Goal: Download file/media

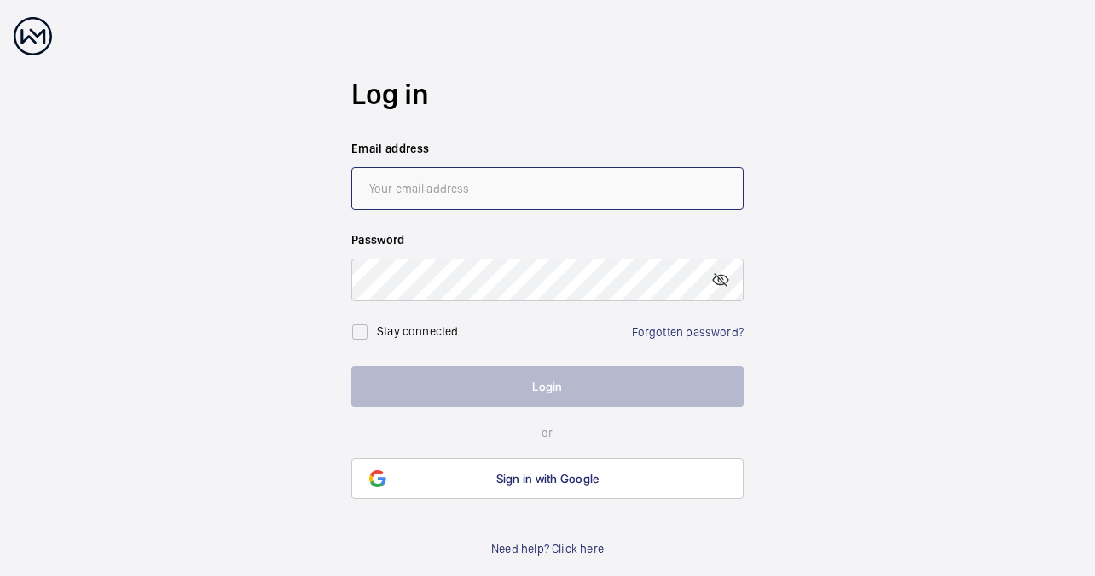
type input "[EMAIL_ADDRESS][DOMAIN_NAME]"
click at [559, 383] on button "Login" at bounding box center [547, 386] width 392 height 41
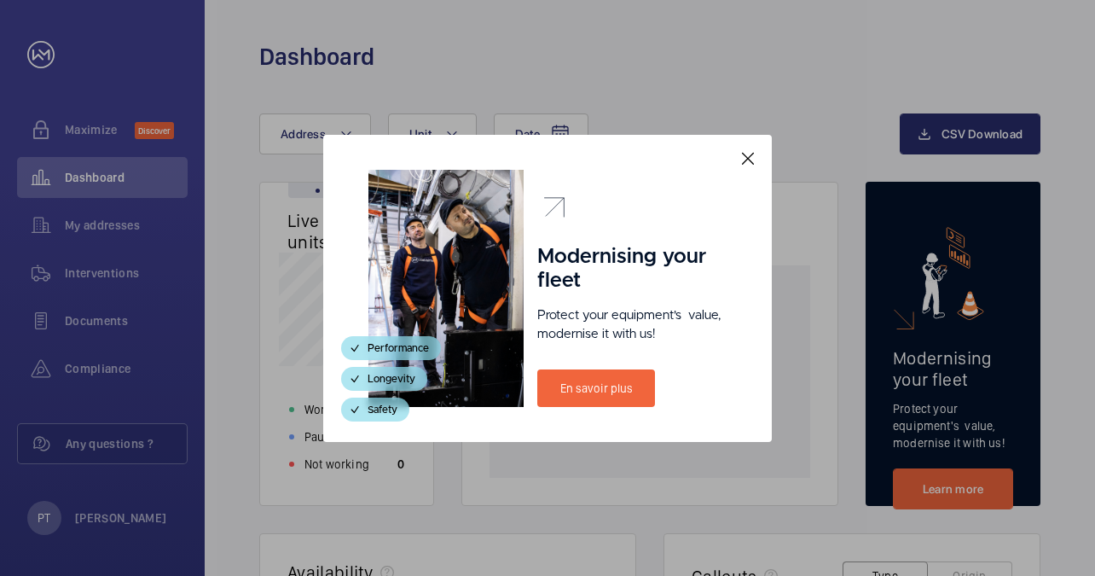
click at [744, 153] on mat-icon at bounding box center [748, 158] width 20 height 20
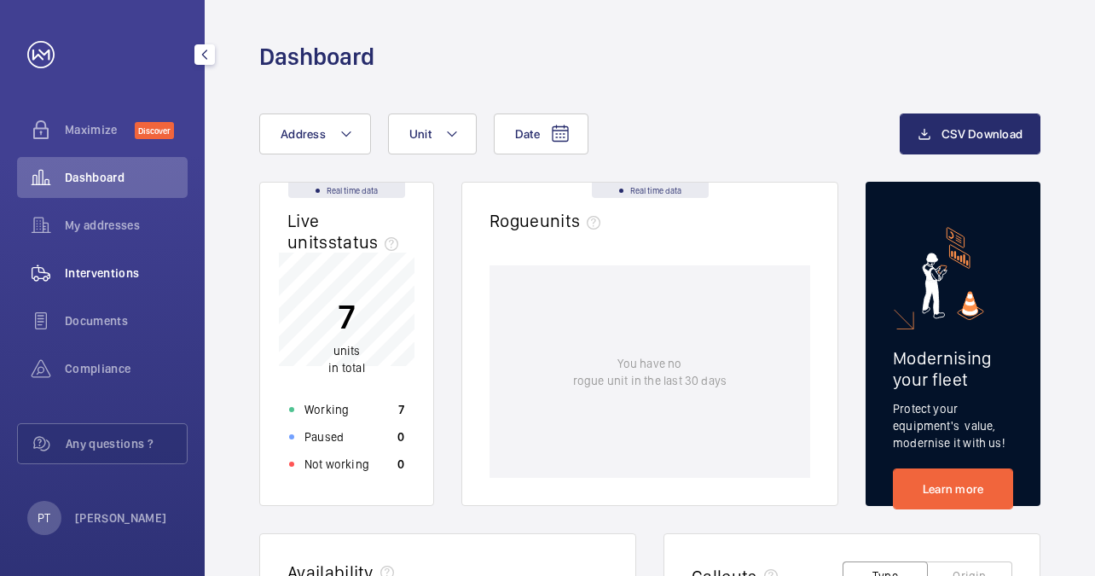
click at [96, 274] on span "Interventions" at bounding box center [126, 272] width 123 height 17
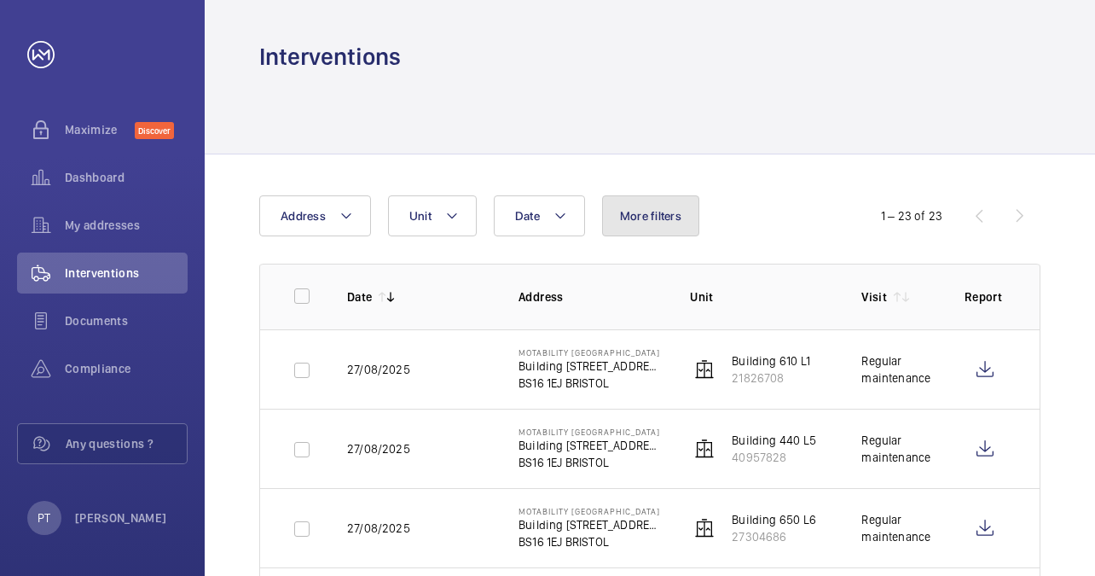
click at [675, 211] on span "More filters" at bounding box center [650, 216] width 61 height 14
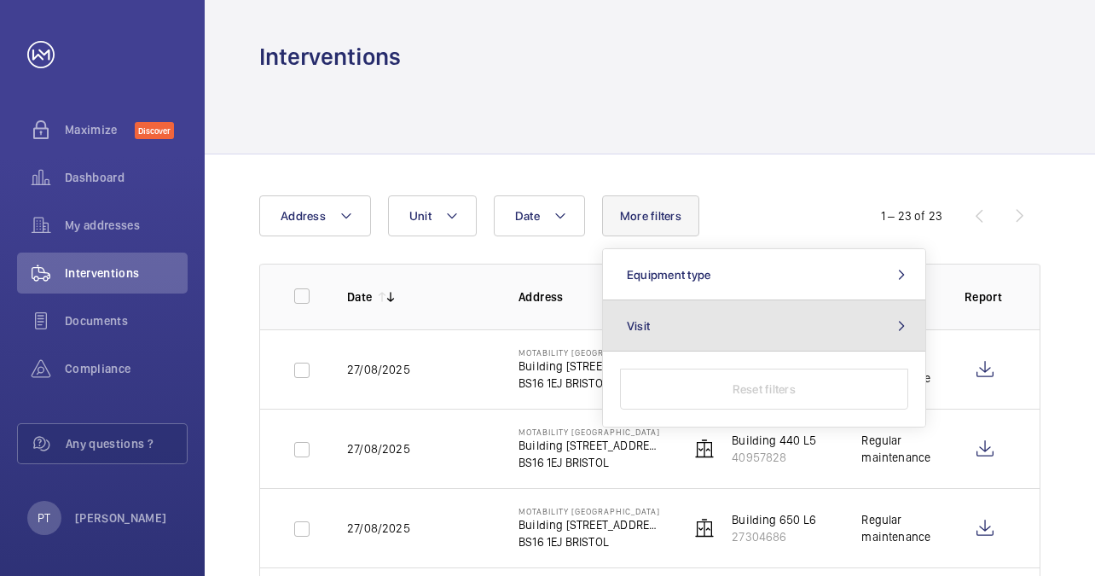
click at [721, 319] on button "Visit" at bounding box center [764, 325] width 322 height 51
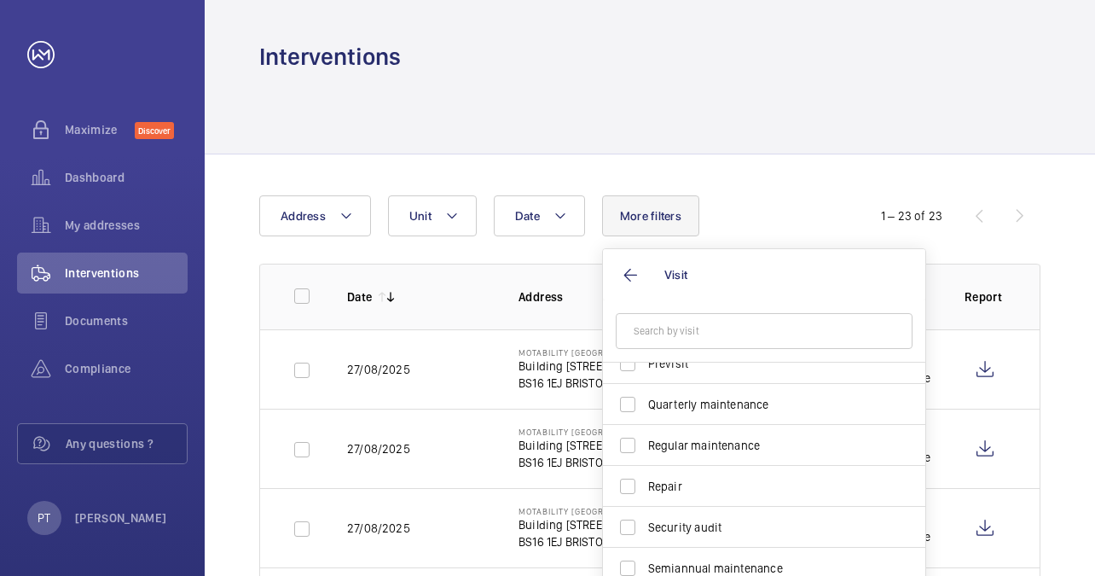
scroll to position [267, 0]
click at [723, 439] on span "Regular maintenance" at bounding box center [765, 443] width 234 height 17
click at [645, 439] on input "Regular maintenance" at bounding box center [628, 443] width 34 height 34
checkbox input "true"
click at [808, 195] on div "Date Address Unit More filters 1 Visit 1 Annual maintenance Breakdown Client me…" at bounding box center [547, 215] width 576 height 41
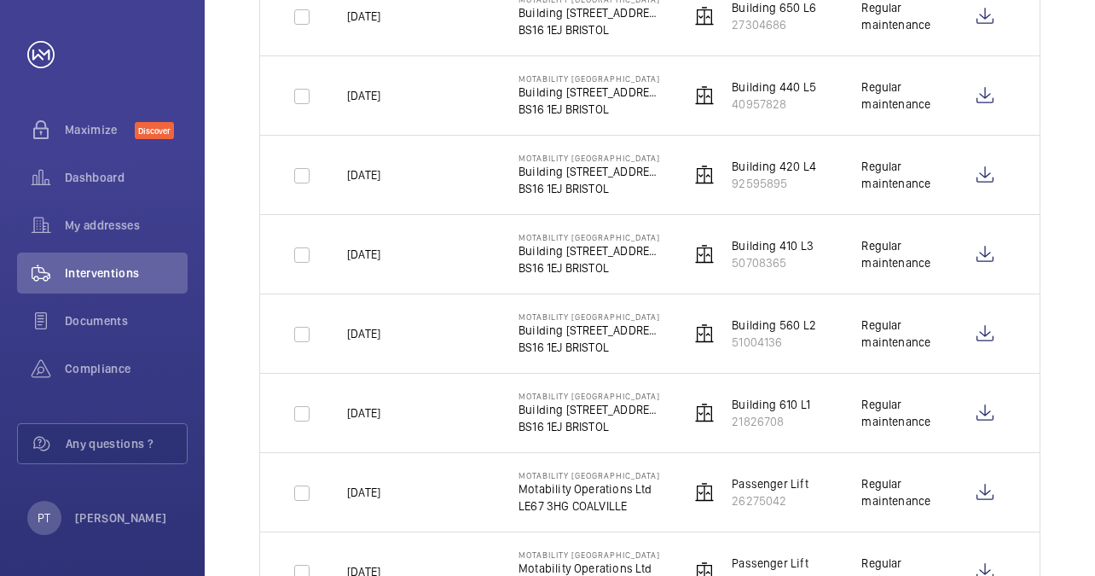
scroll to position [1444, 0]
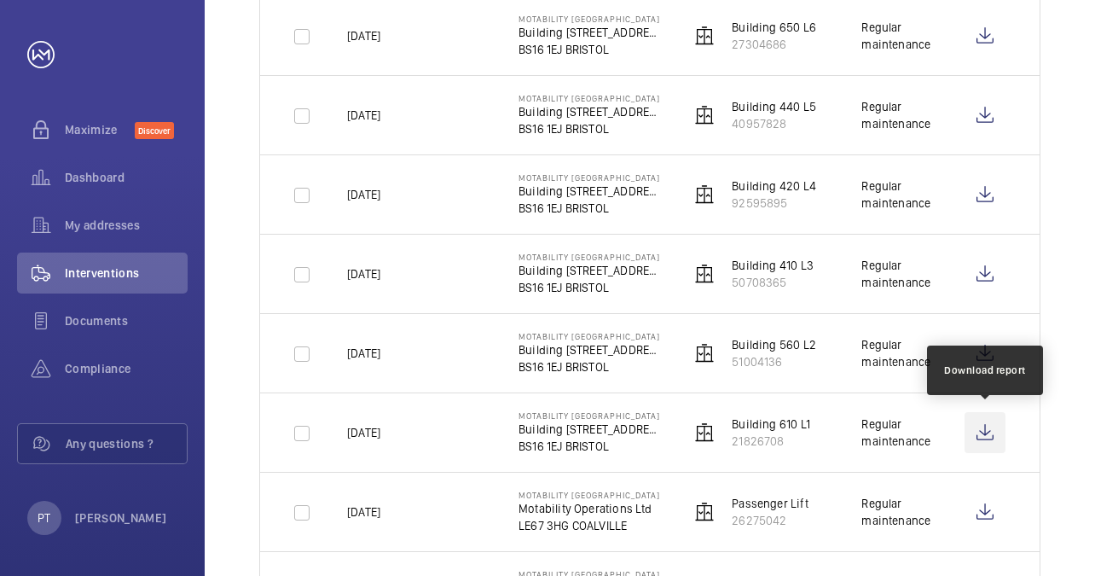
click at [982, 420] on wm-front-icon-button at bounding box center [984, 432] width 41 height 41
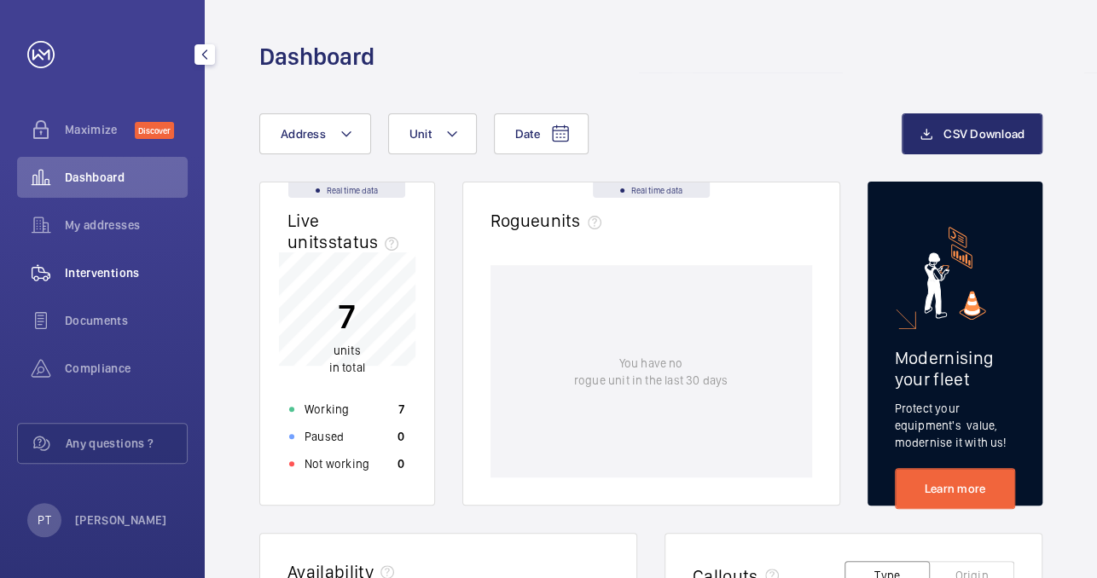
click at [78, 267] on span "Interventions" at bounding box center [126, 272] width 123 height 17
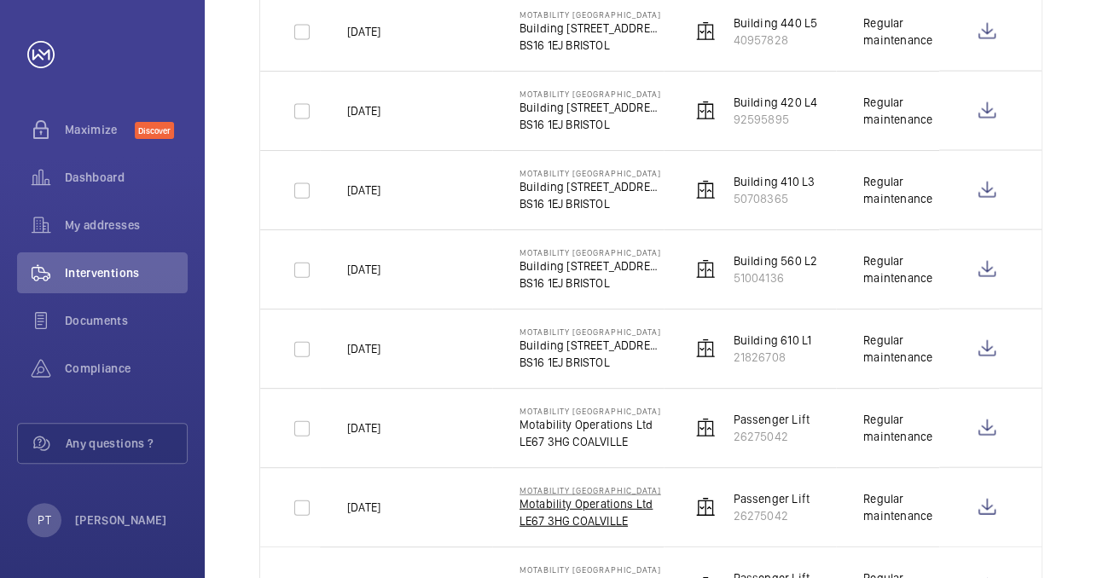
scroll to position [1442, 0]
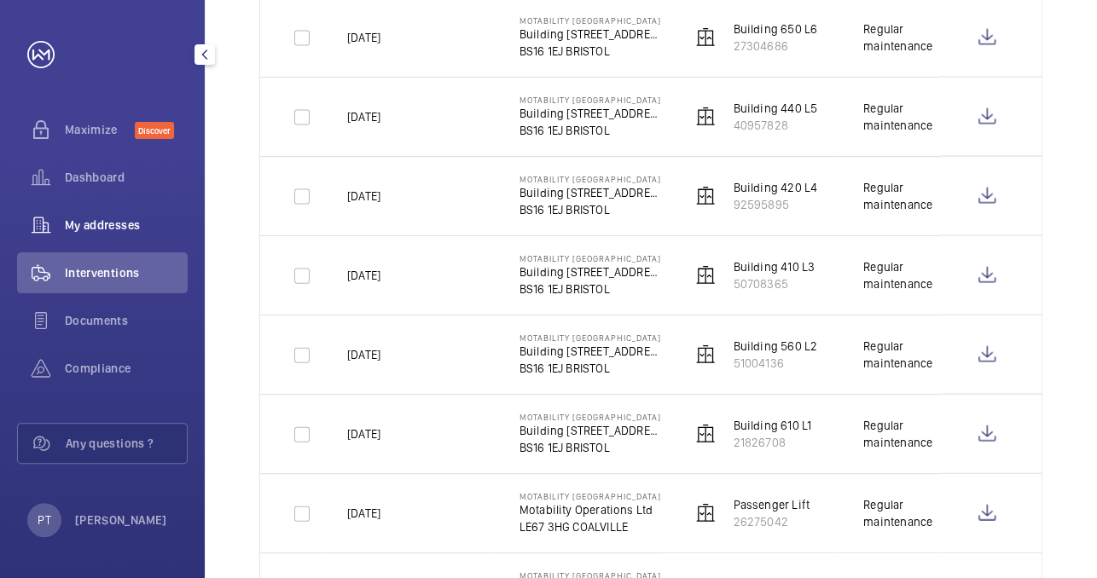
click at [84, 220] on span "My addresses" at bounding box center [126, 225] width 123 height 17
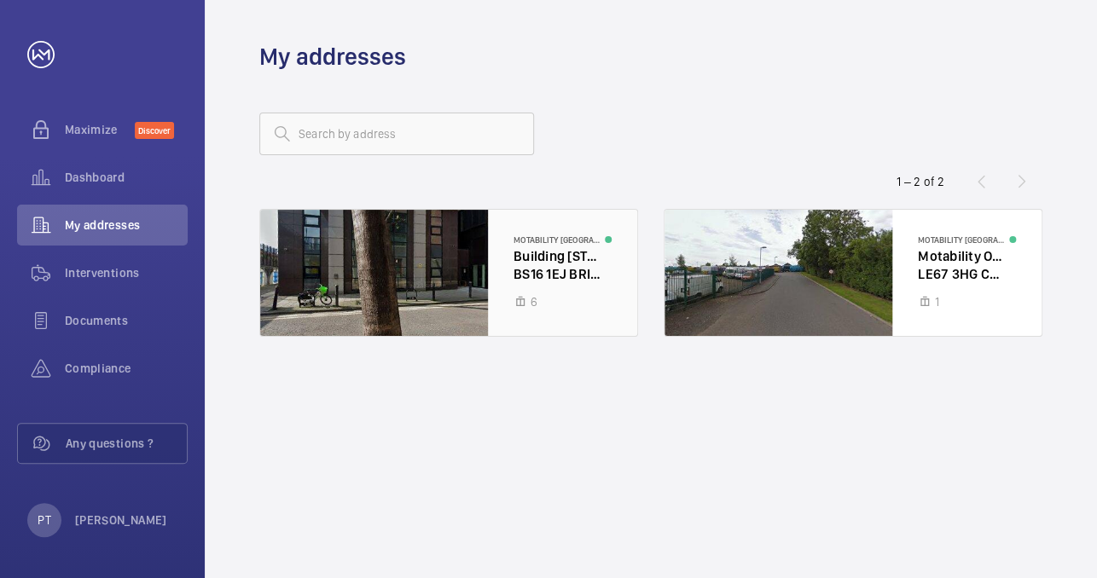
click at [539, 249] on div at bounding box center [448, 273] width 377 height 126
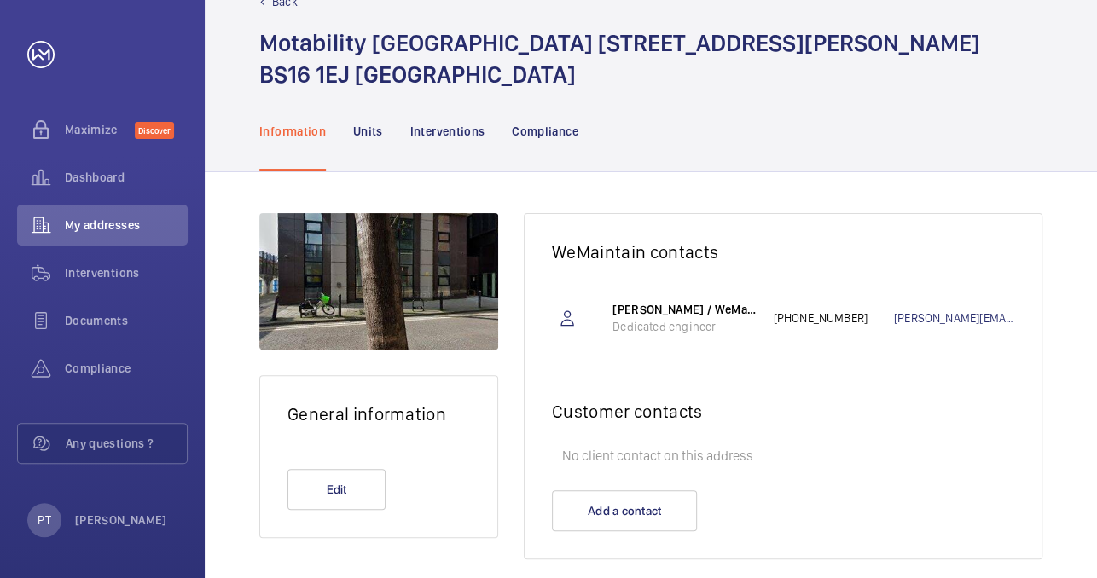
scroll to position [69, 0]
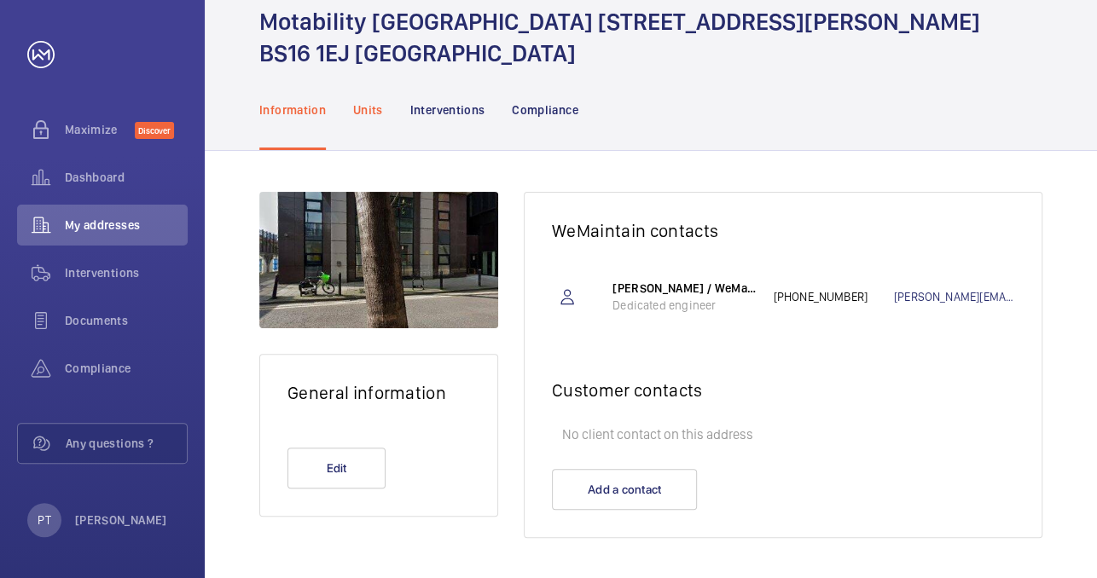
click at [373, 105] on p "Units" at bounding box center [368, 109] width 30 height 17
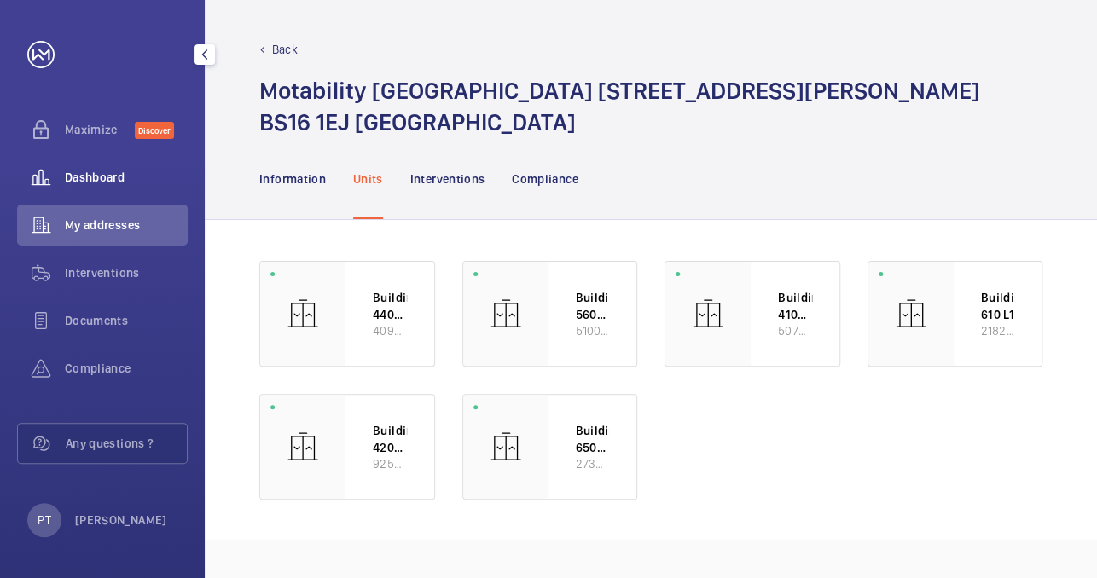
click at [85, 176] on span "Dashboard" at bounding box center [126, 177] width 123 height 17
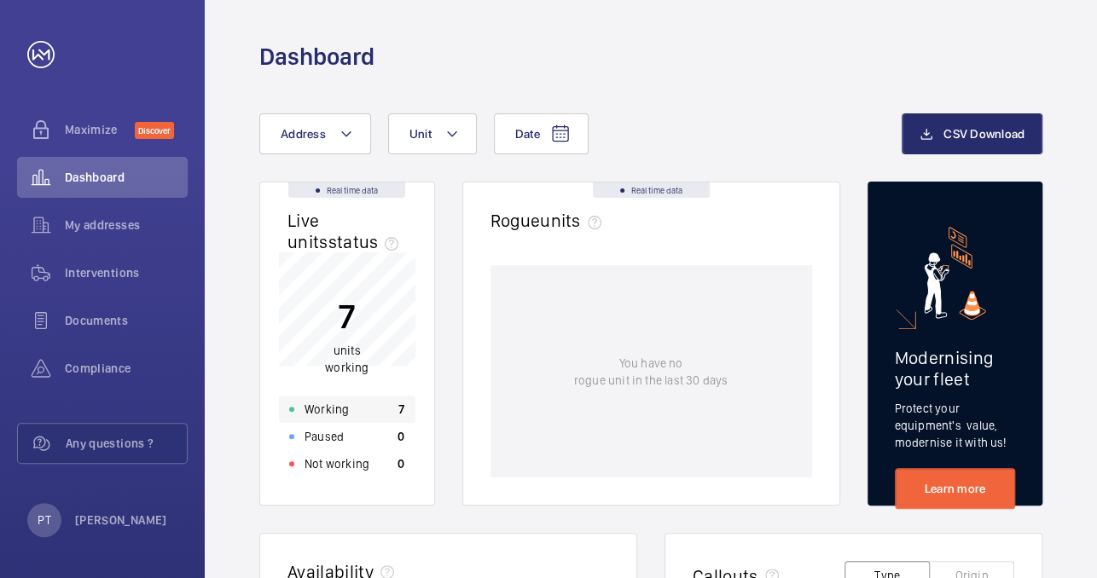
click at [334, 408] on p "Working" at bounding box center [326, 409] width 44 height 17
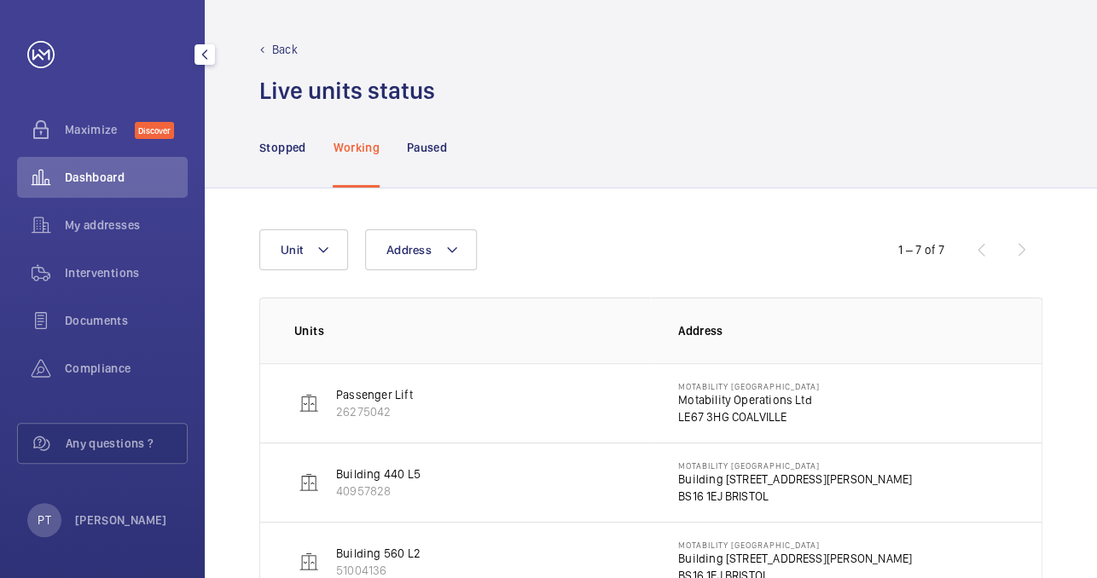
click at [94, 165] on div "Dashboard" at bounding box center [102, 177] width 171 height 41
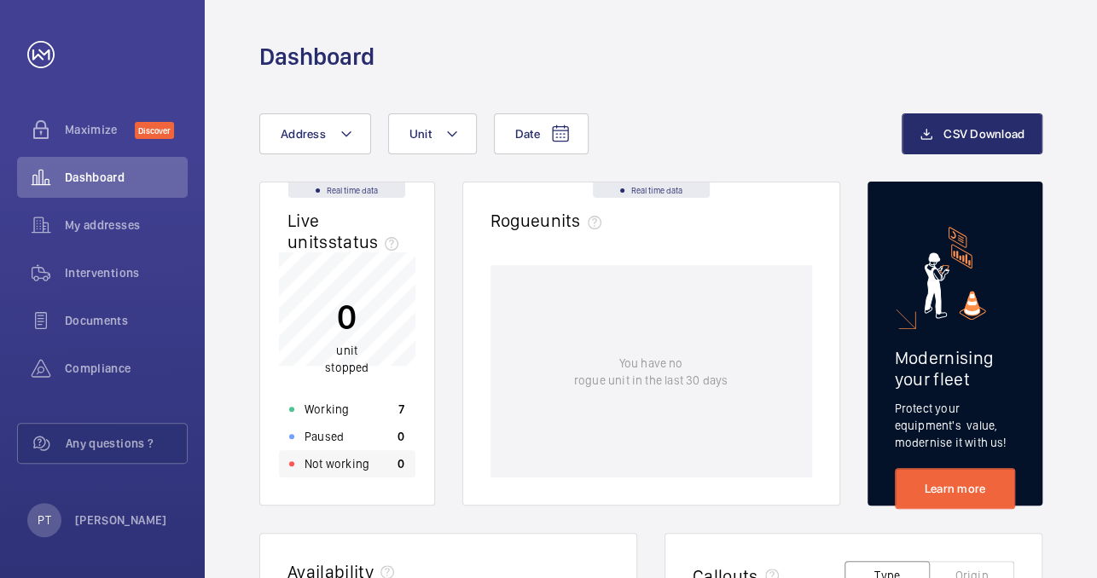
click at [323, 460] on p "Not working" at bounding box center [336, 463] width 65 height 17
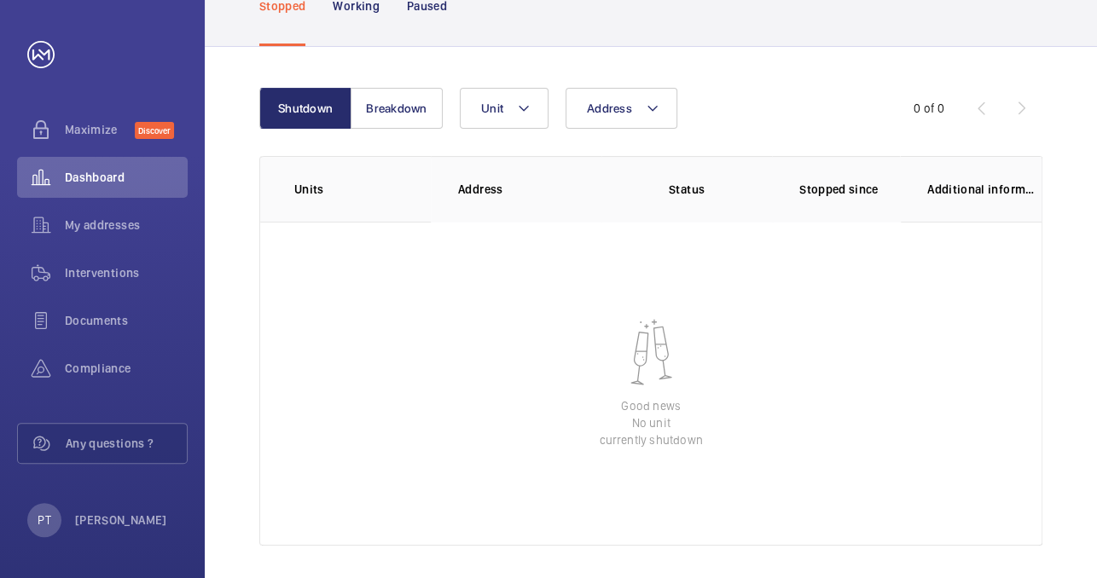
scroll to position [150, 0]
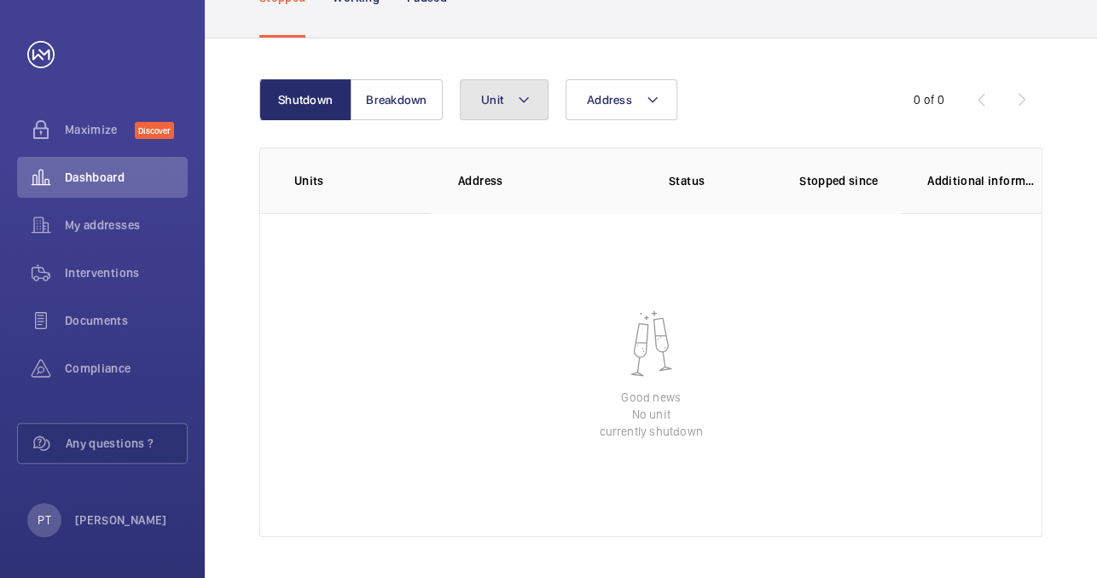
click at [524, 92] on mat-icon at bounding box center [524, 100] width 14 height 20
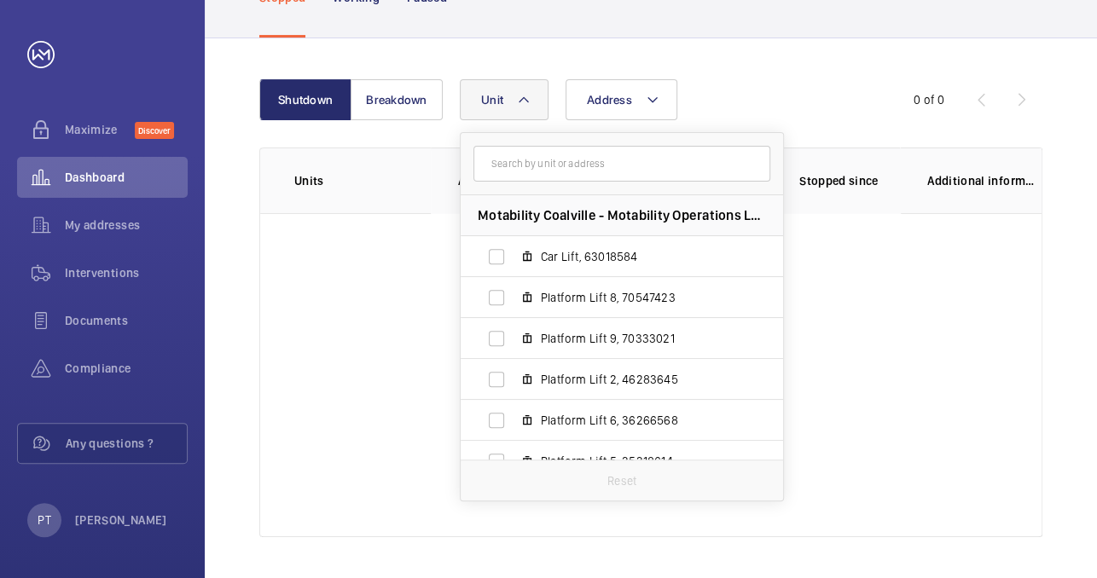
click at [330, 330] on wm-front-table-empty-state "Good news No unit currently shutdown" at bounding box center [650, 375] width 781 height 324
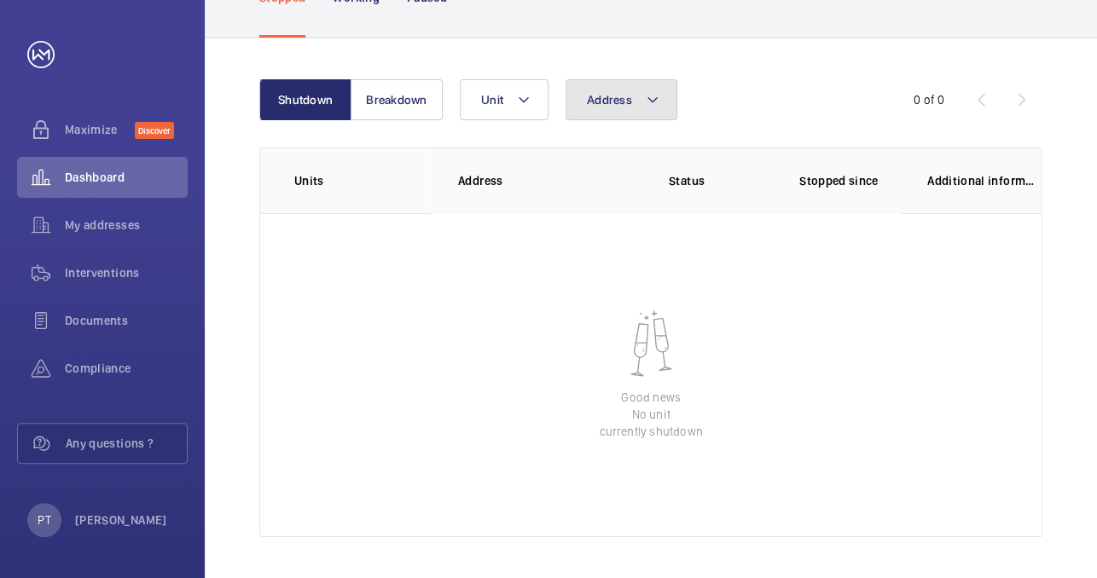
click at [649, 93] on mat-icon at bounding box center [652, 100] width 14 height 20
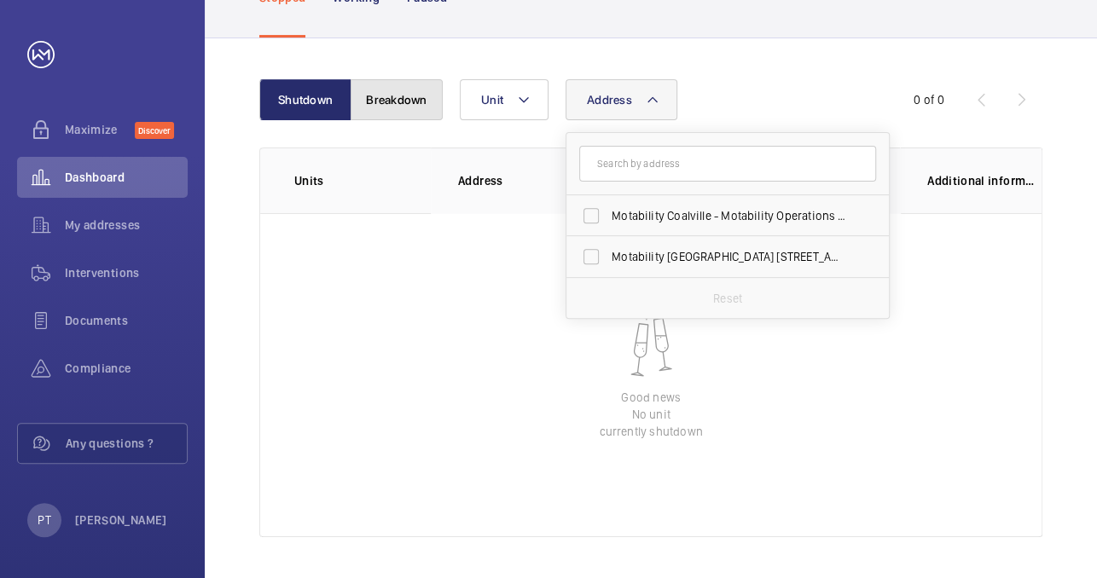
click at [396, 91] on button "Breakdown" at bounding box center [396, 99] width 92 height 41
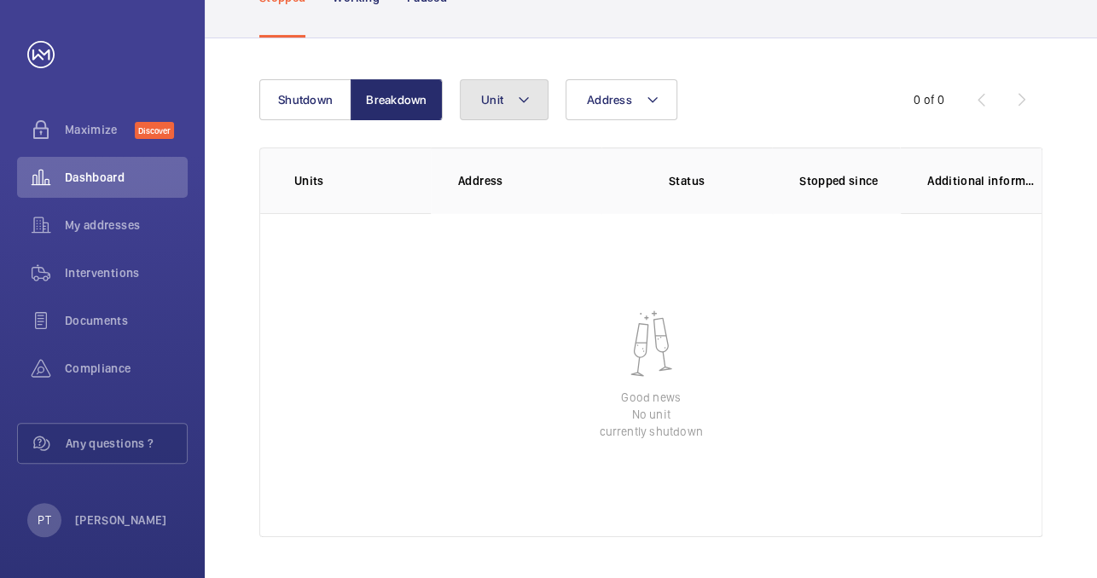
click at [524, 100] on mat-icon at bounding box center [524, 100] width 14 height 20
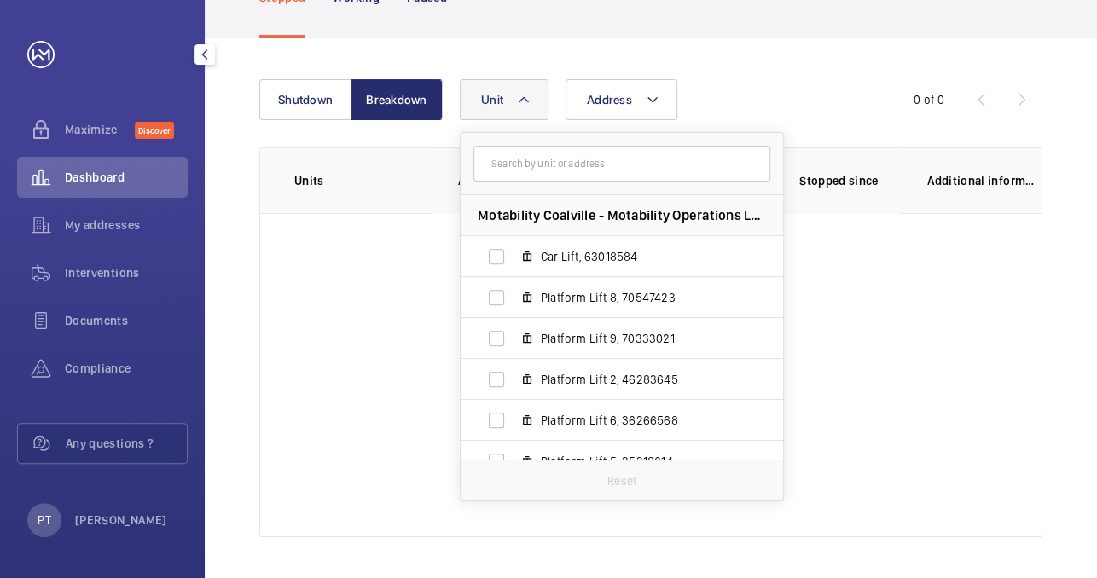
click at [89, 178] on span "Dashboard" at bounding box center [126, 177] width 123 height 17
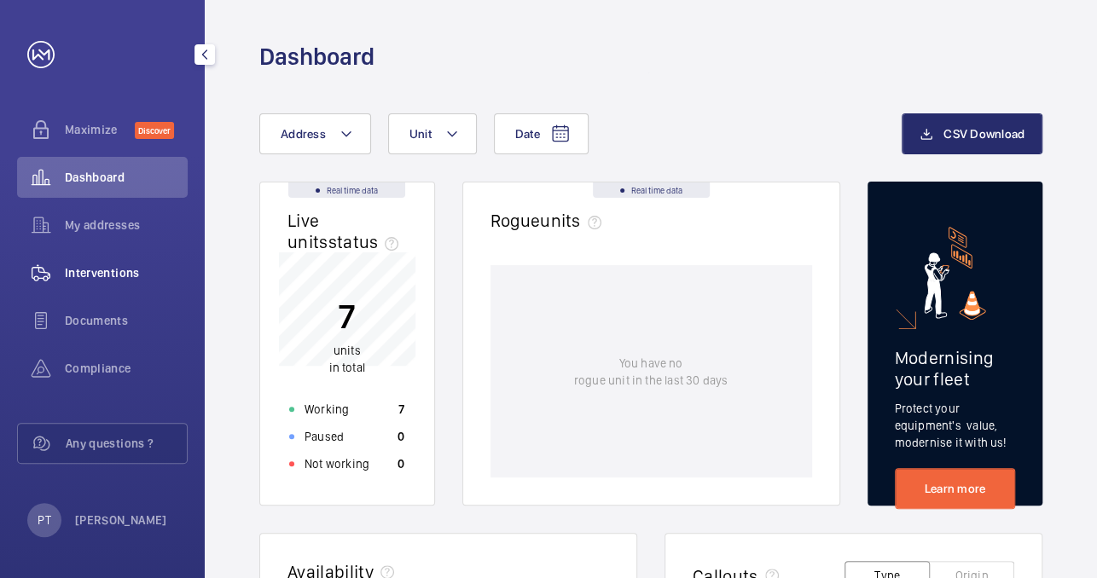
click at [108, 273] on span "Interventions" at bounding box center [126, 272] width 123 height 17
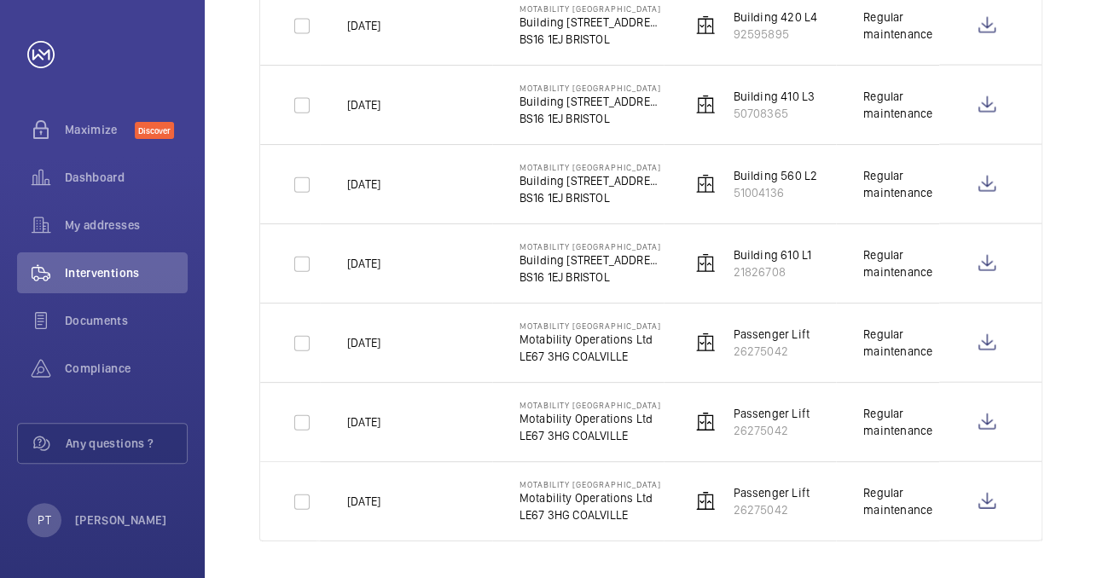
scroll to position [1357, 0]
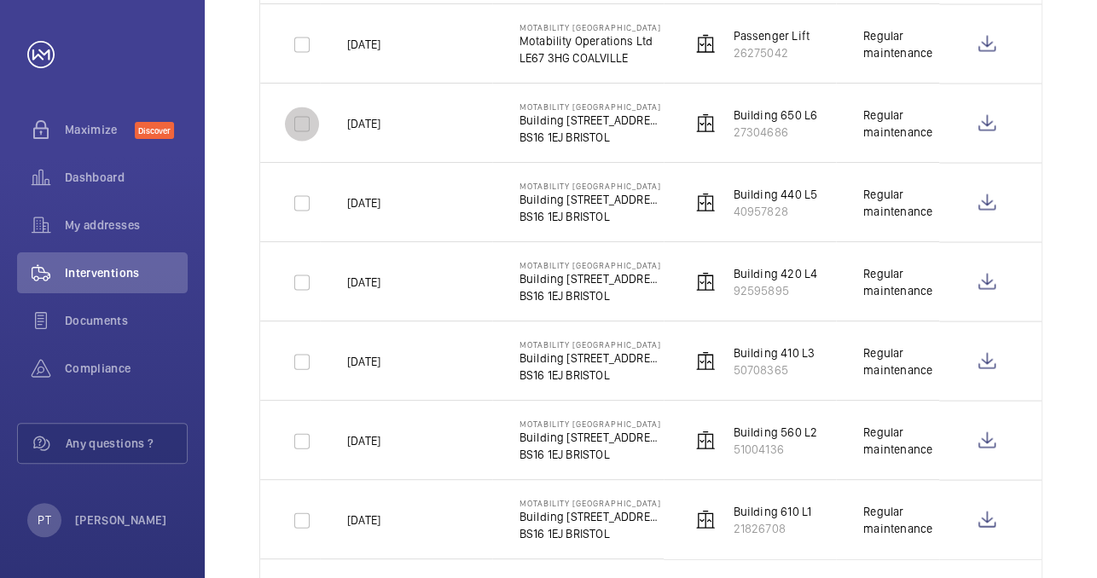
click at [307, 122] on input "checkbox" at bounding box center [302, 124] width 34 height 34
checkbox input "true"
click at [309, 194] on input "checkbox" at bounding box center [302, 203] width 34 height 34
checkbox input "true"
click at [302, 281] on input "checkbox" at bounding box center [302, 282] width 34 height 34
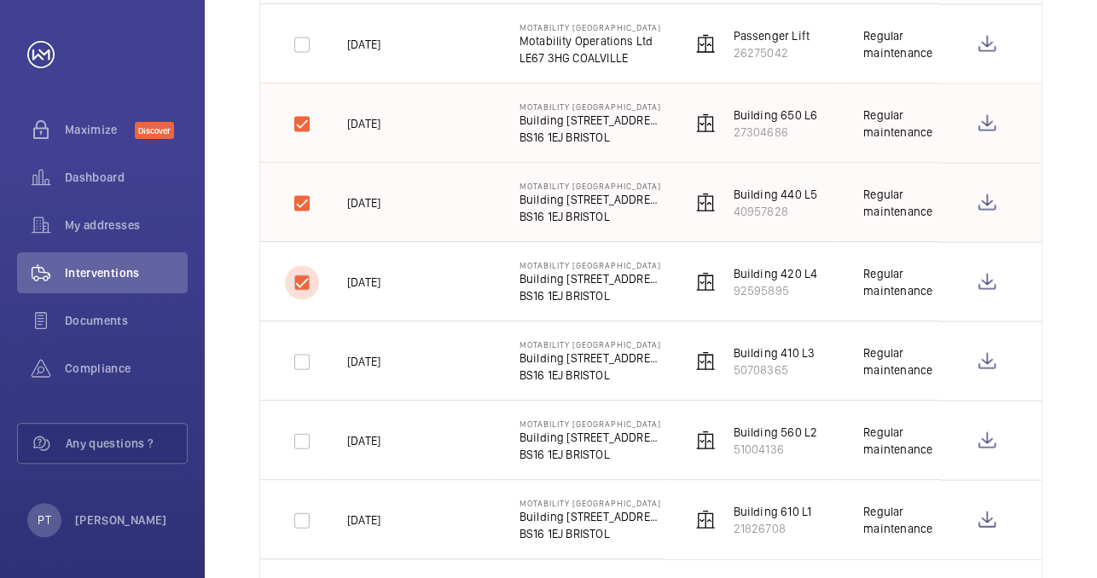
checkbox input "true"
click at [293, 354] on input "checkbox" at bounding box center [302, 361] width 34 height 34
checkbox input "true"
click at [300, 424] on input "checkbox" at bounding box center [302, 441] width 34 height 34
checkbox input "true"
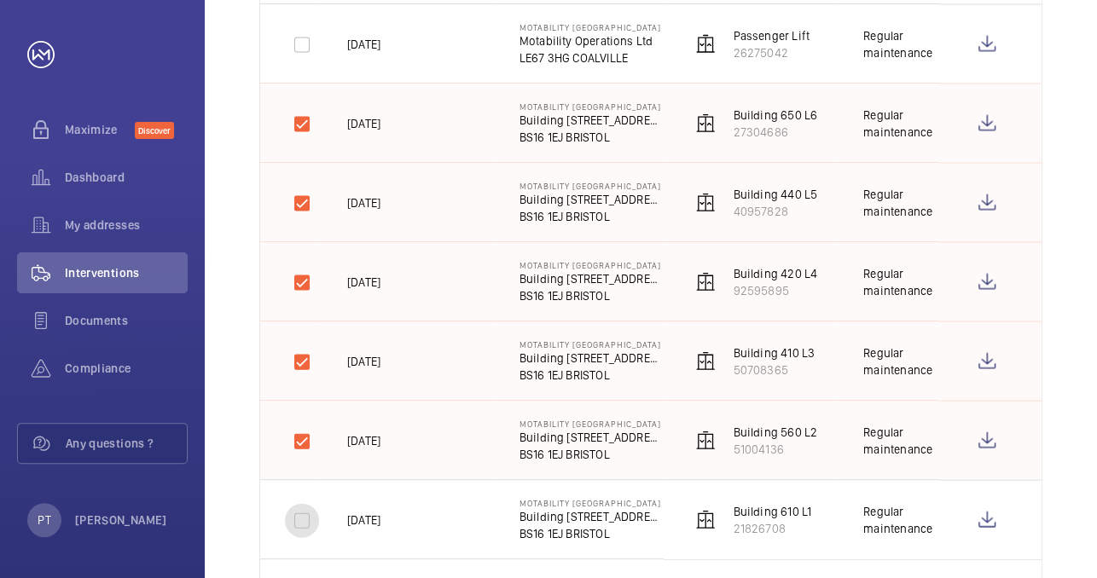
click at [300, 518] on input "checkbox" at bounding box center [302, 520] width 34 height 34
checkbox input "true"
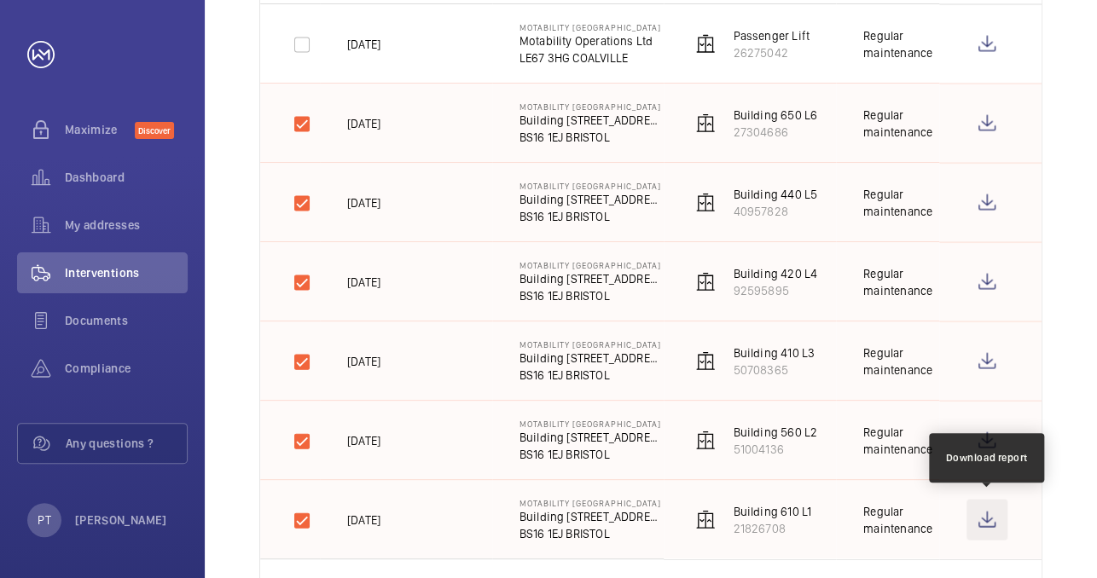
click at [984, 518] on wm-front-icon-button at bounding box center [986, 519] width 41 height 41
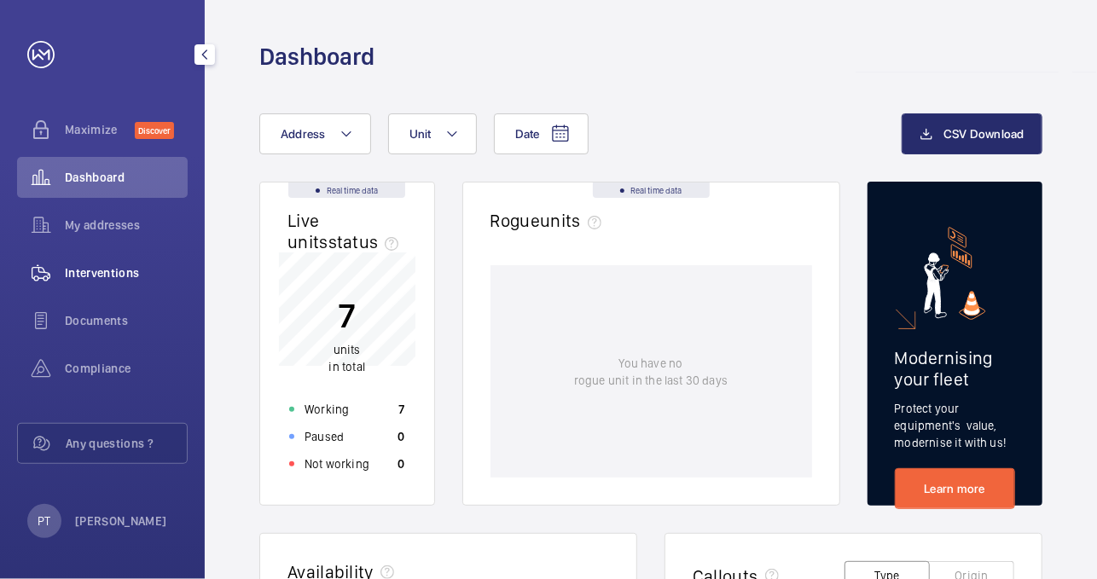
click at [109, 273] on span "Interventions" at bounding box center [126, 272] width 123 height 17
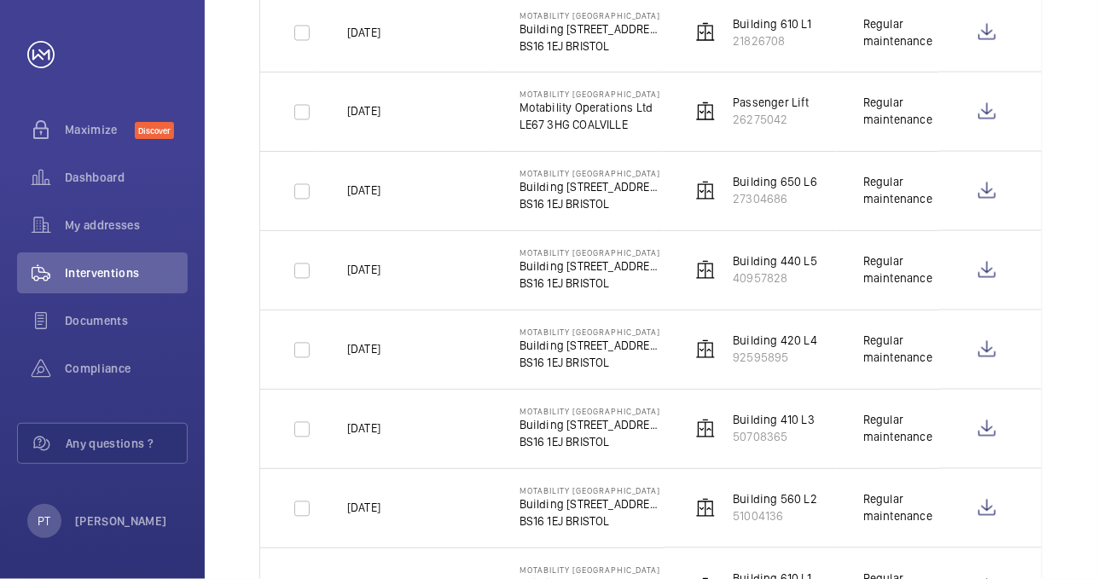
scroll to position [1270, 0]
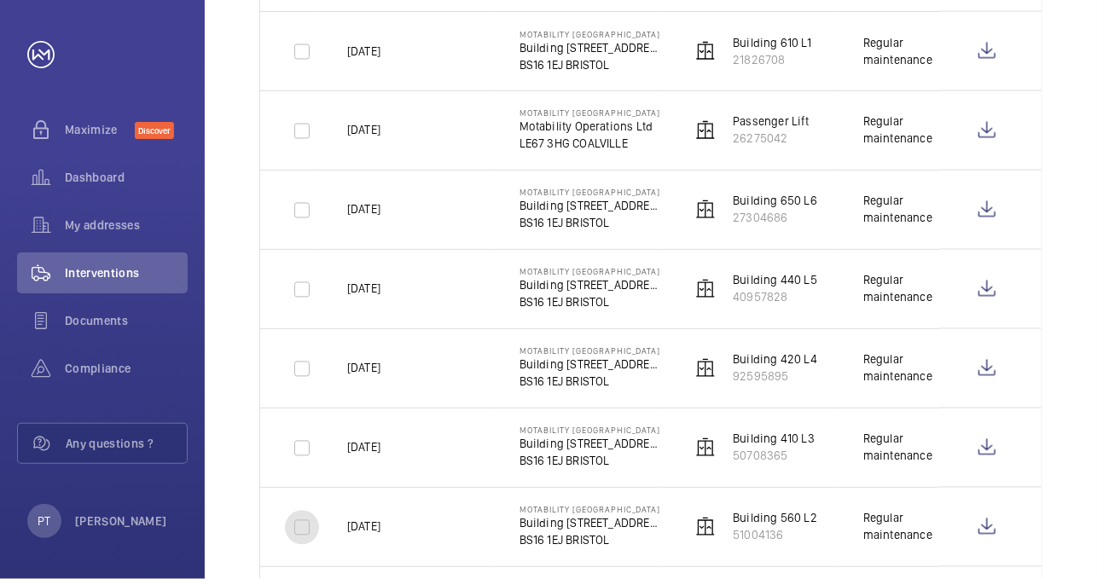
click at [294, 526] on input "checkbox" at bounding box center [302, 528] width 34 height 34
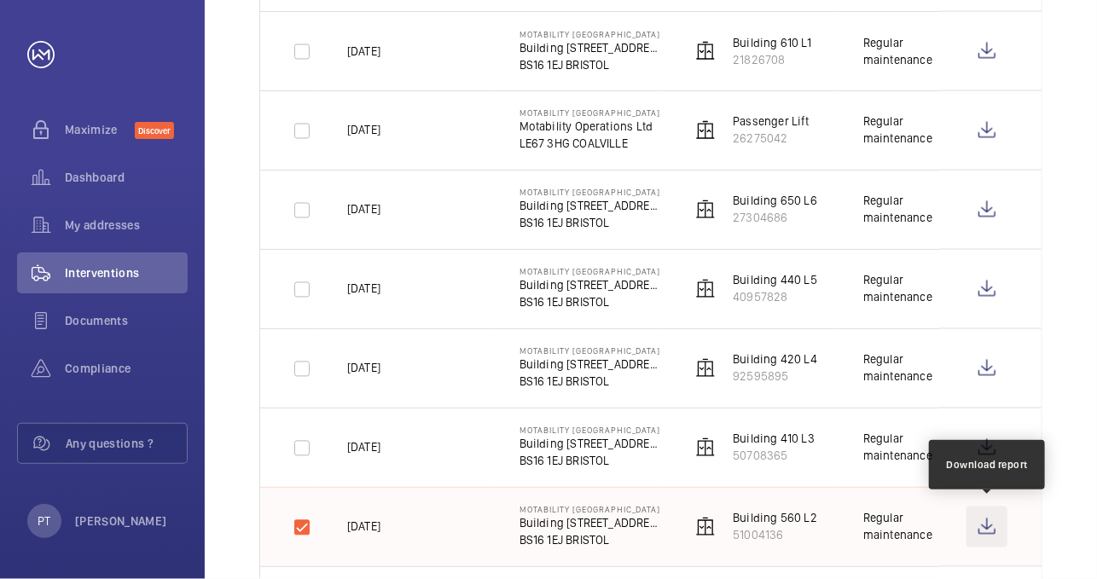
click at [987, 519] on wm-front-icon-button at bounding box center [986, 526] width 41 height 41
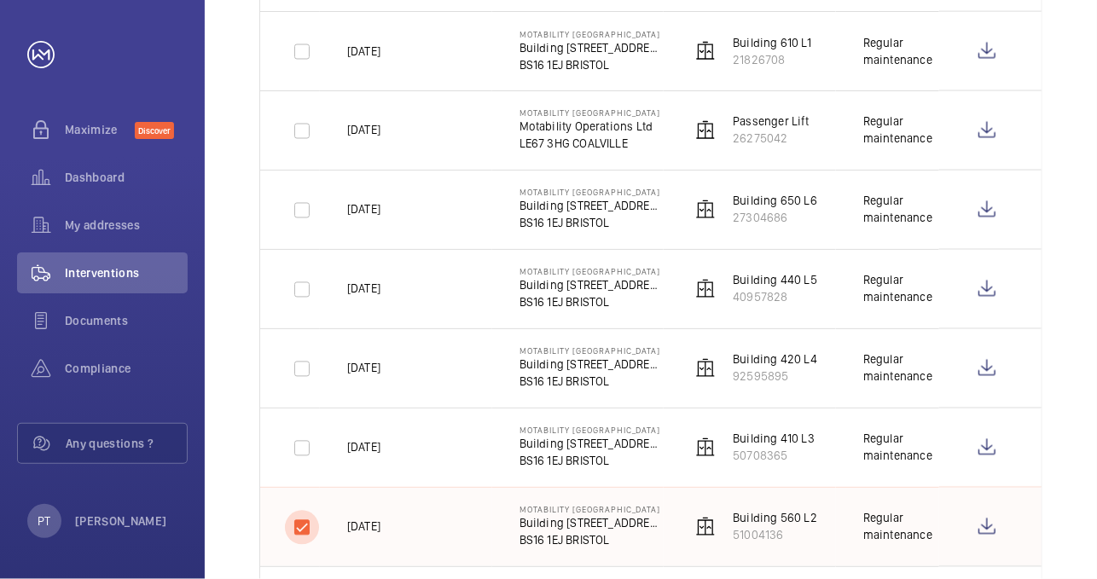
click at [302, 524] on input "checkbox" at bounding box center [302, 528] width 34 height 34
checkbox input "false"
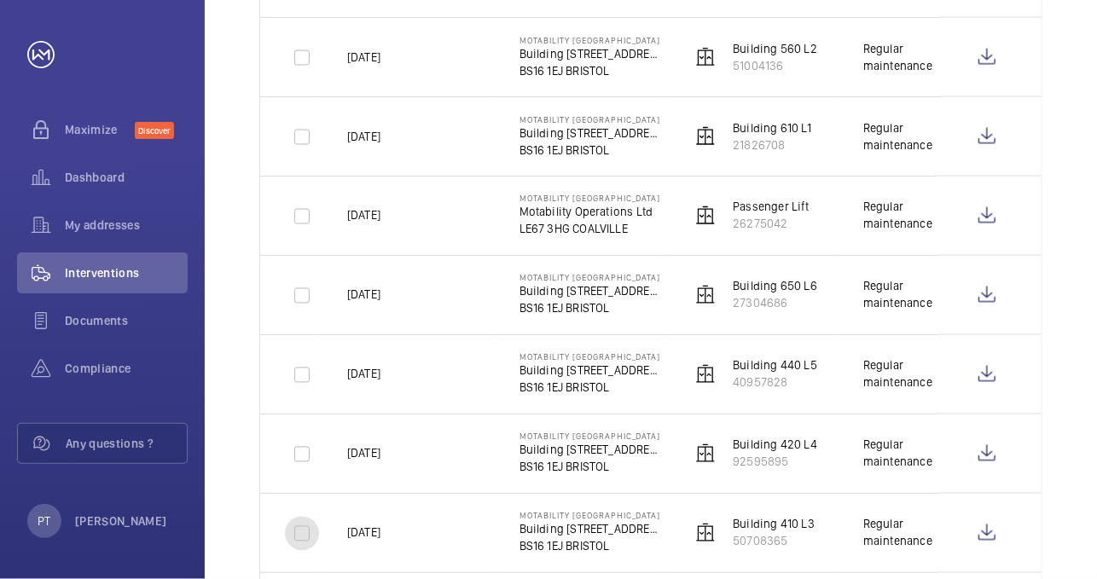
click at [302, 535] on input "checkbox" at bounding box center [302, 534] width 34 height 34
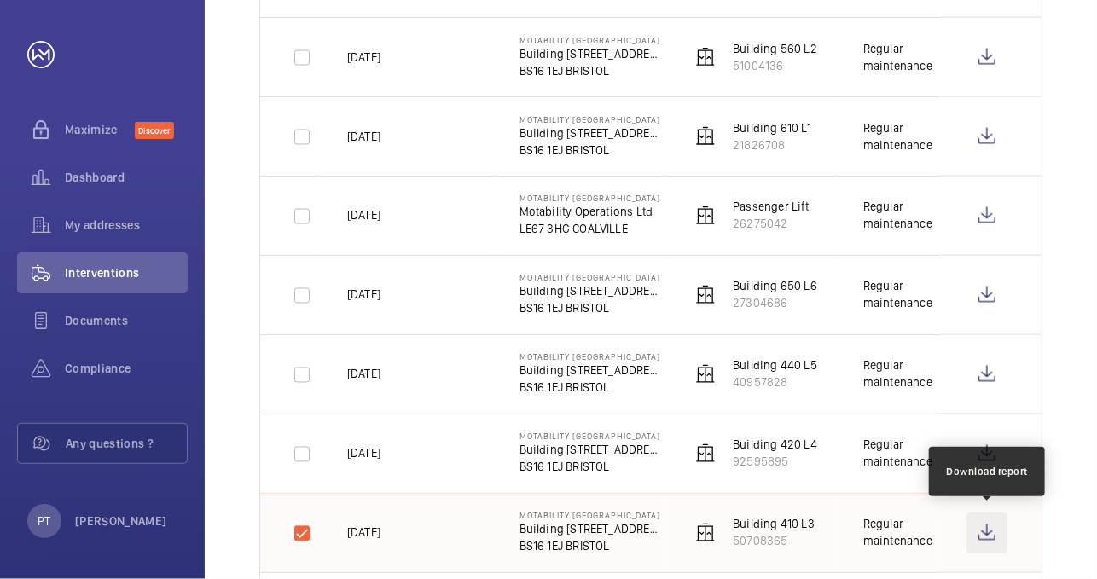
click at [991, 528] on wm-front-icon-button at bounding box center [986, 532] width 41 height 41
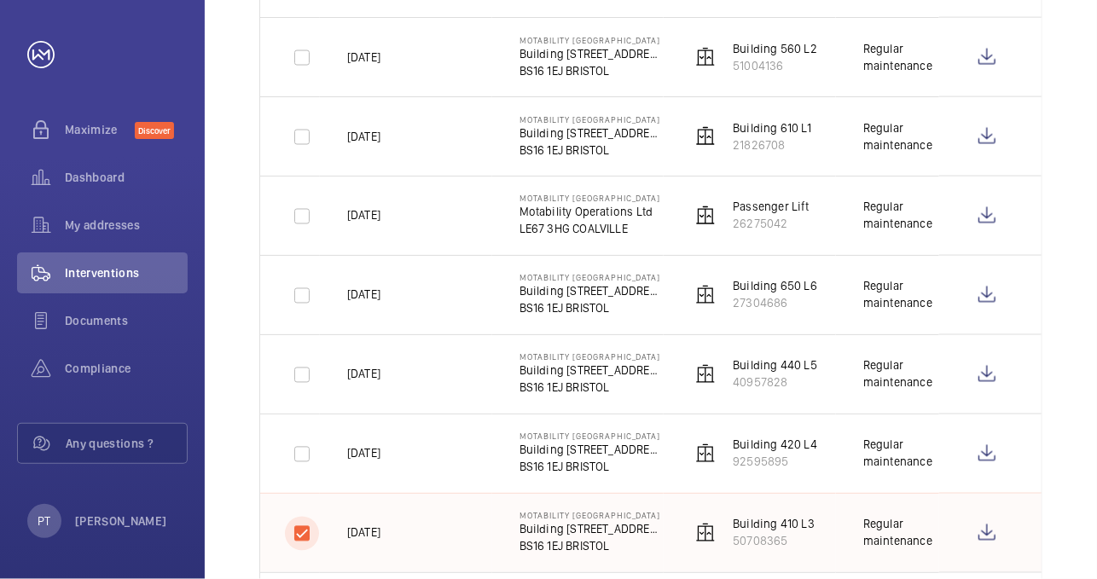
click at [300, 524] on input "checkbox" at bounding box center [302, 534] width 34 height 34
checkbox input "false"
click at [300, 448] on input "checkbox" at bounding box center [302, 454] width 34 height 34
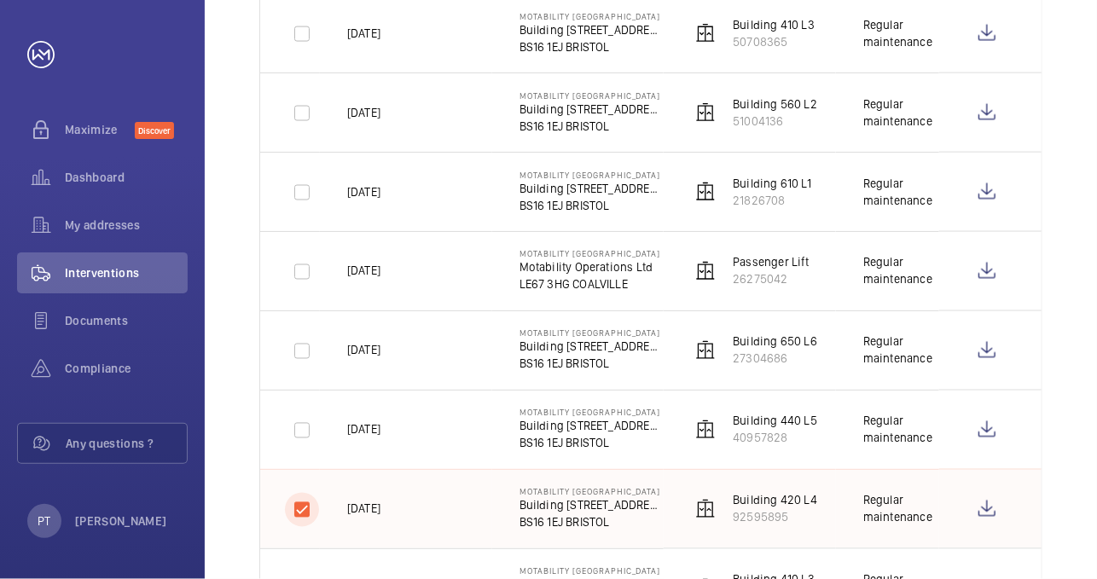
scroll to position [1099, 0]
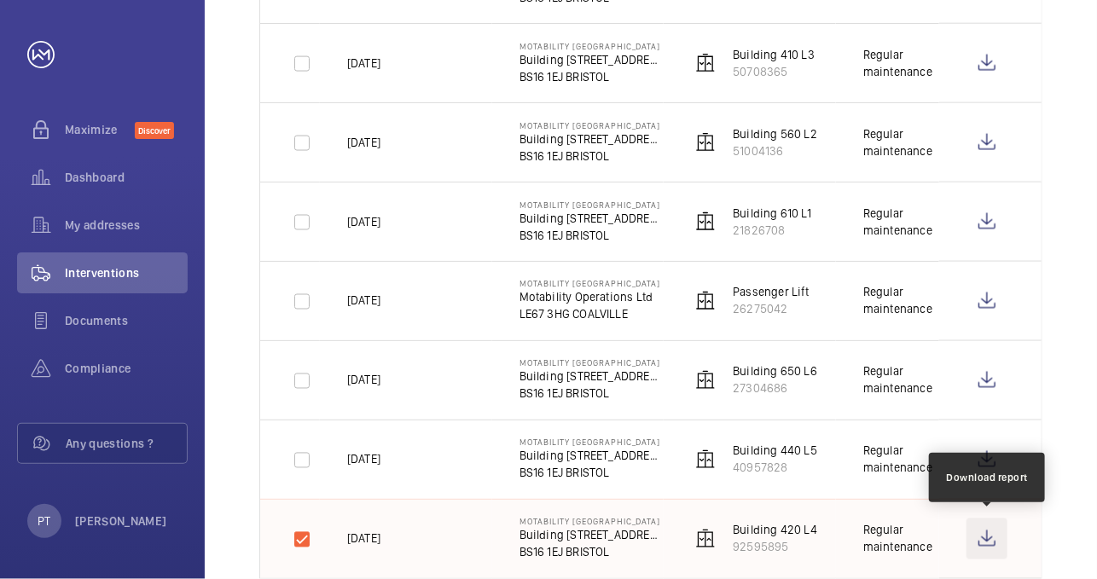
click at [989, 537] on wm-front-icon-button at bounding box center [986, 538] width 41 height 41
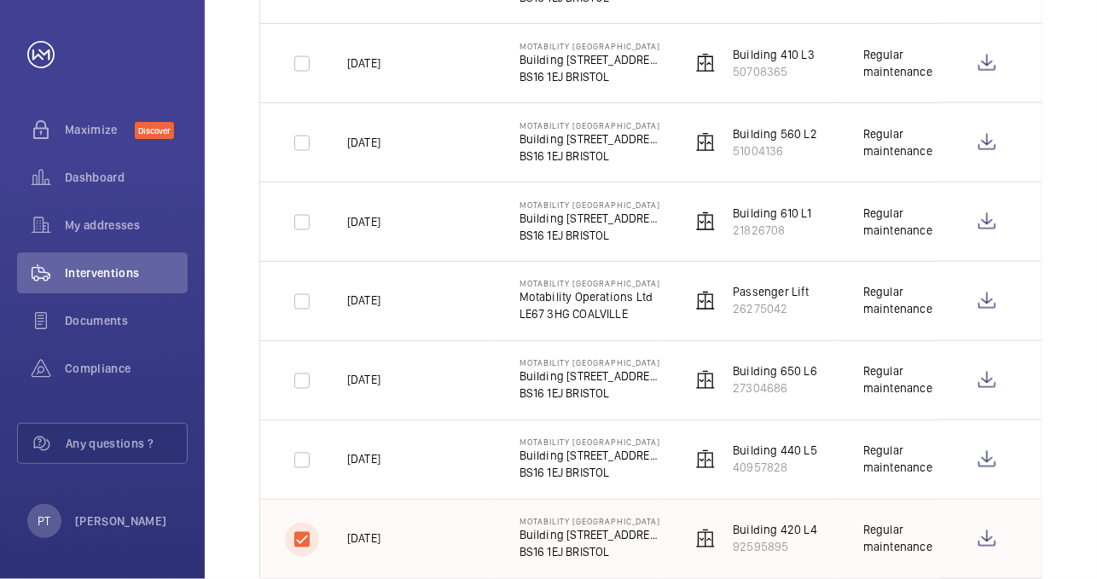
click at [300, 531] on input "checkbox" at bounding box center [302, 540] width 34 height 34
checkbox input "false"
click at [303, 457] on input "checkbox" at bounding box center [302, 460] width 34 height 34
checkbox input "true"
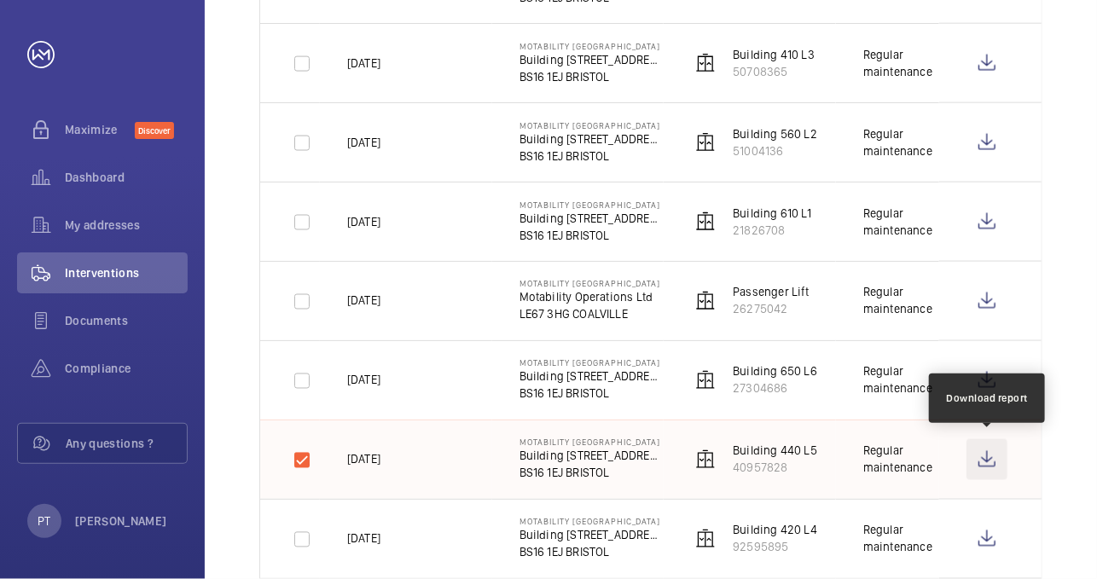
click at [987, 459] on wm-front-icon-button at bounding box center [986, 459] width 41 height 41
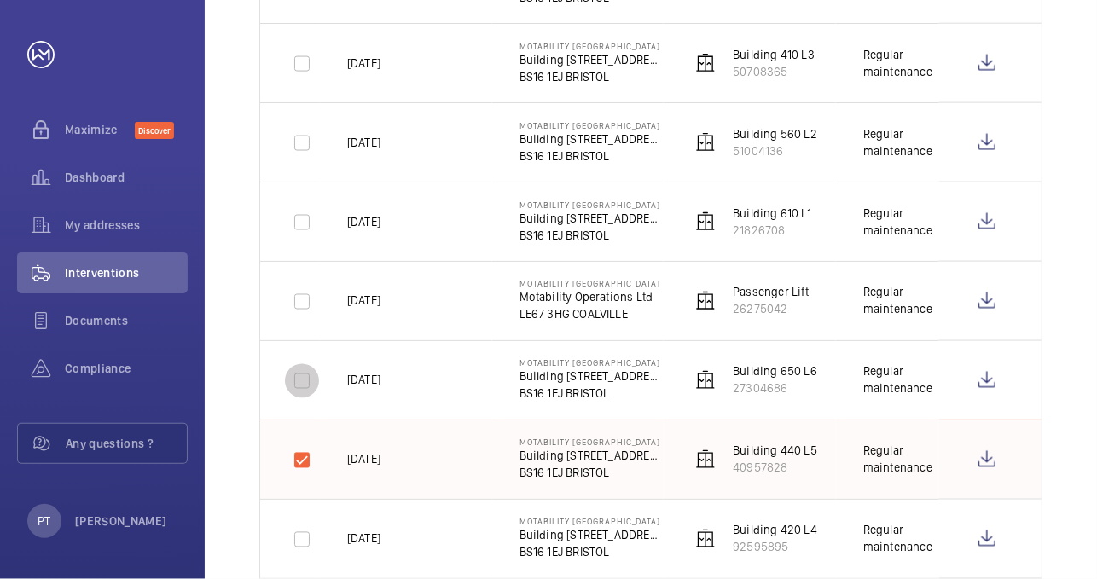
click at [300, 381] on input "checkbox" at bounding box center [302, 381] width 34 height 34
checkbox input "true"
click at [299, 458] on input "checkbox" at bounding box center [302, 460] width 34 height 34
checkbox input "false"
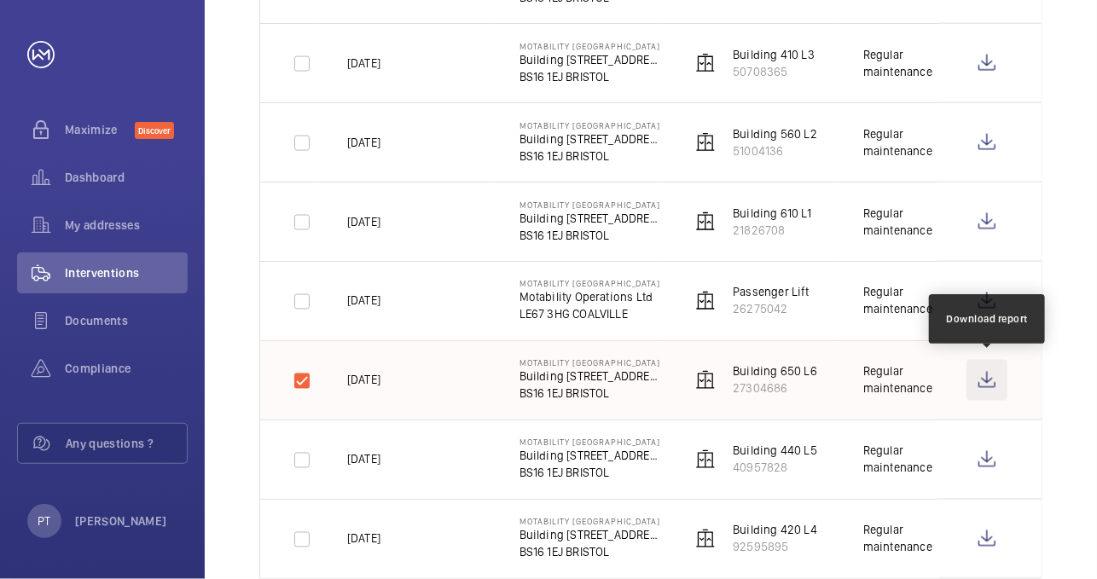
click at [982, 377] on wm-front-icon-button at bounding box center [986, 380] width 41 height 41
